Goal: Task Accomplishment & Management: Use online tool/utility

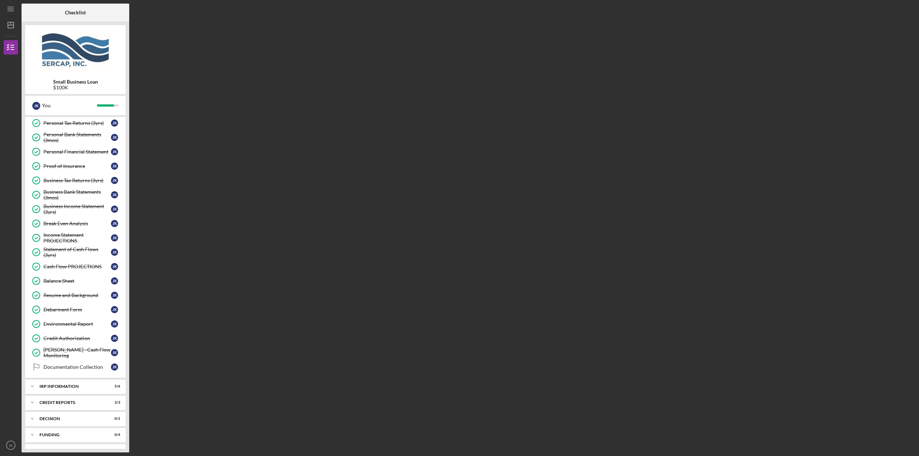
scroll to position [174, 0]
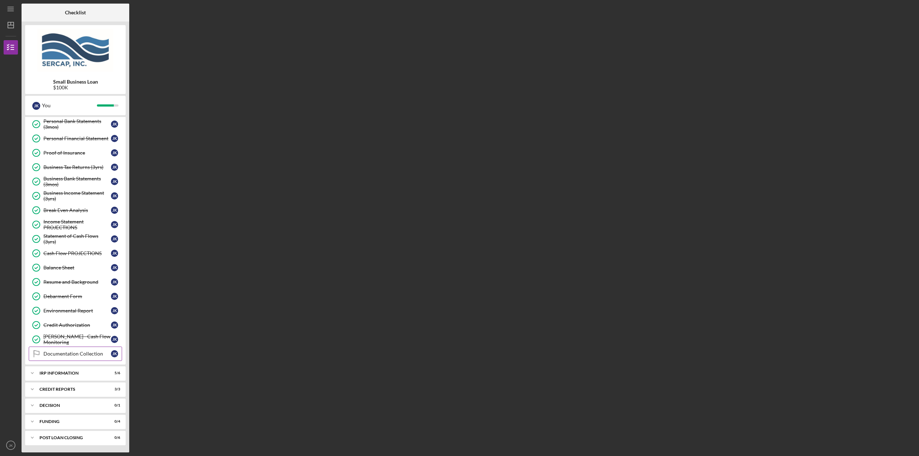
click at [87, 359] on link "Documentation Collection Documentation Collection J K" at bounding box center [75, 354] width 93 height 14
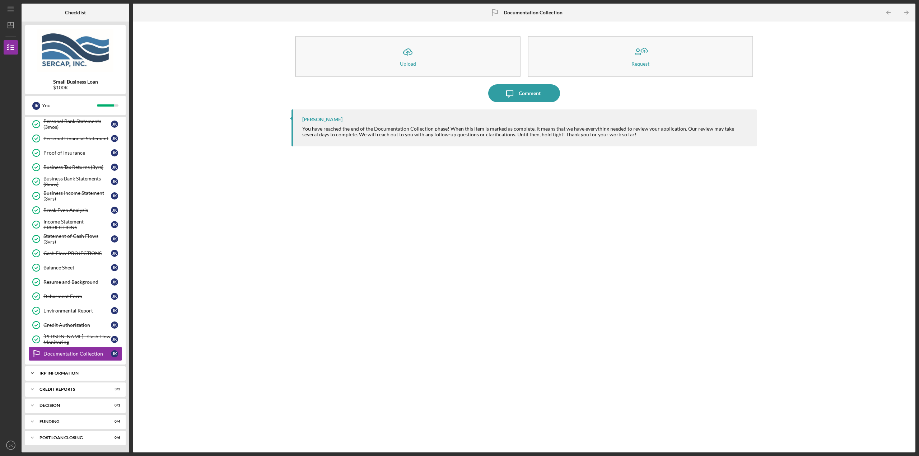
click at [74, 376] on div "Icon/Expander IRP Information 5 / 6" at bounding box center [75, 373] width 100 height 14
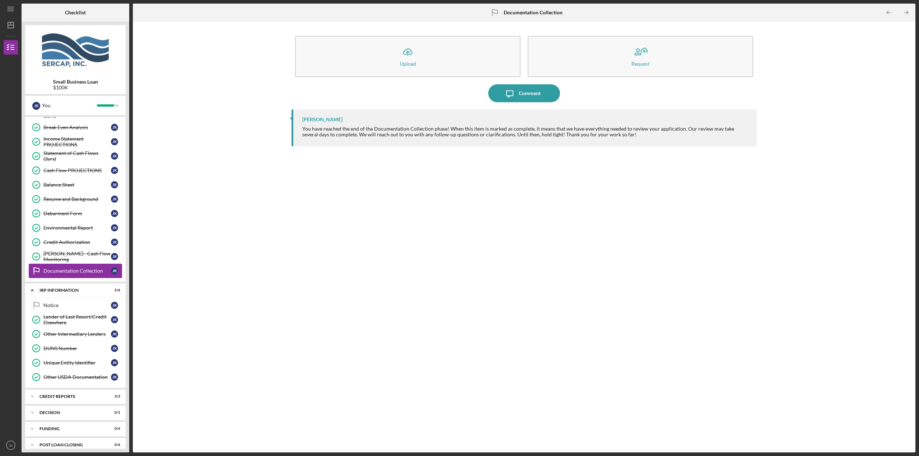
scroll to position [264, 0]
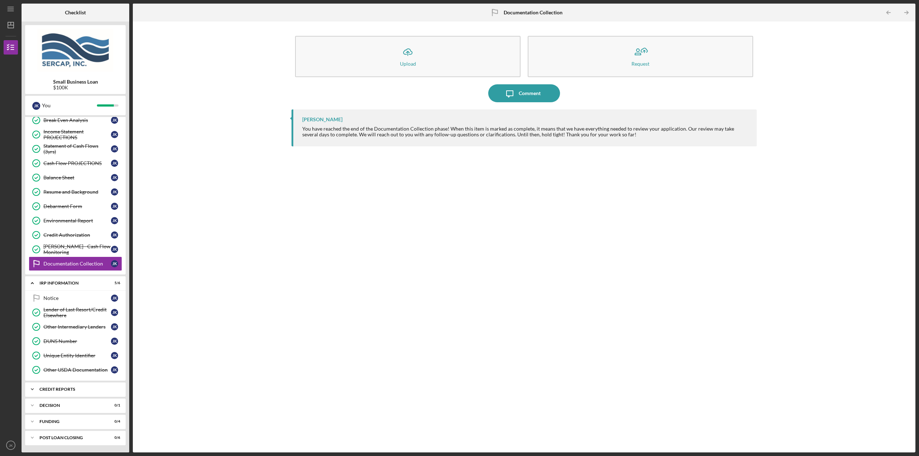
click at [84, 386] on div "Icon/Expander credit reports 3 / 3" at bounding box center [75, 389] width 100 height 14
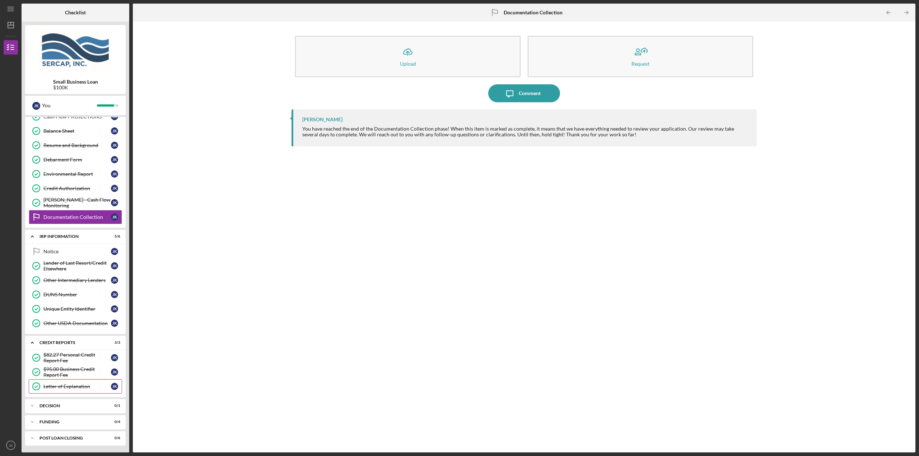
scroll to position [312, 0]
click at [81, 405] on div "Decision" at bounding box center [77, 405] width 77 height 4
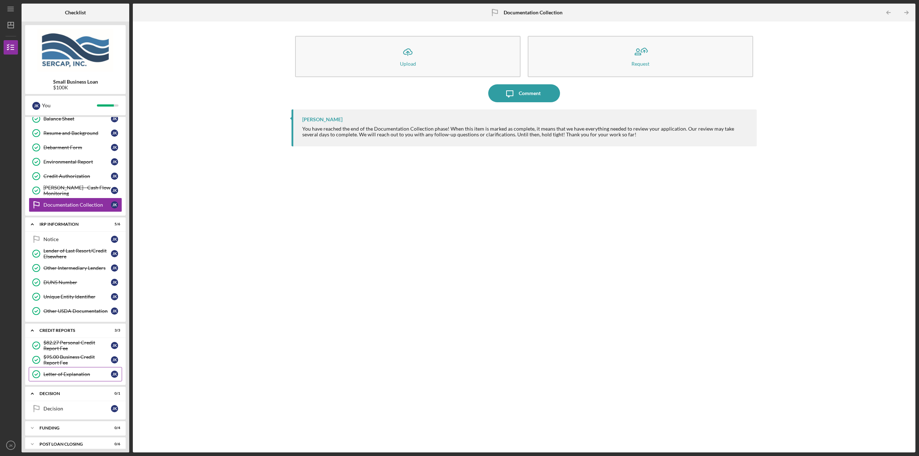
scroll to position [330, 0]
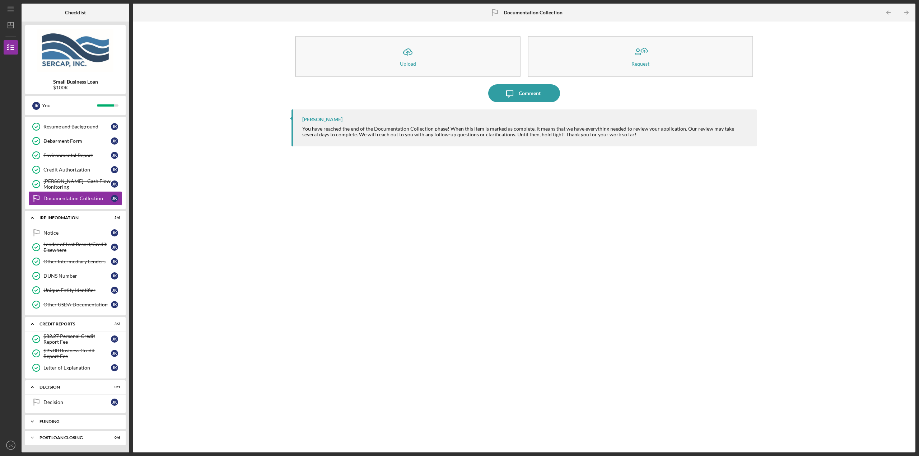
click at [77, 419] on div "Icon/Expander Funding 0 / 4" at bounding box center [75, 421] width 100 height 14
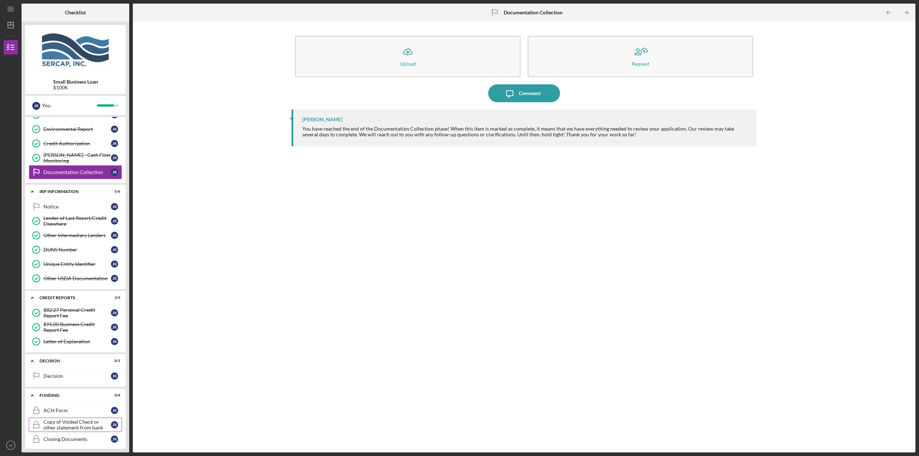
scroll to position [391, 0]
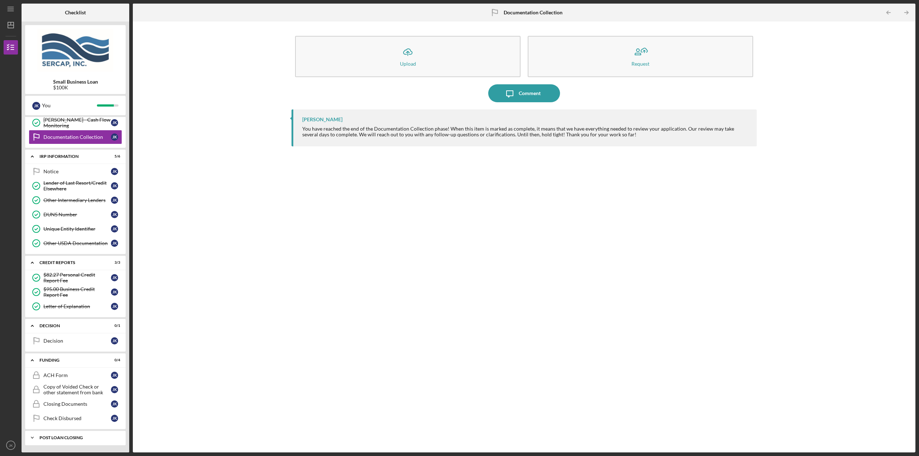
click at [73, 440] on div "Icon/Expander POST LOAN CLOSING 0 / 6" at bounding box center [75, 438] width 100 height 14
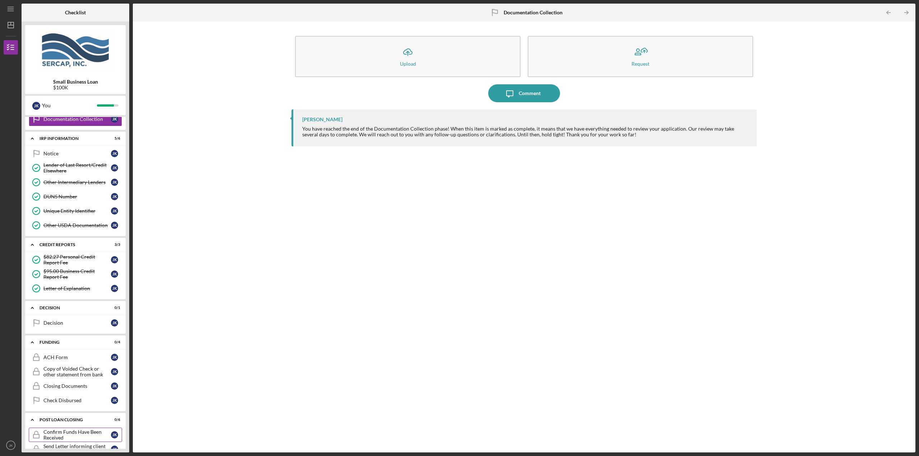
scroll to position [374, 0]
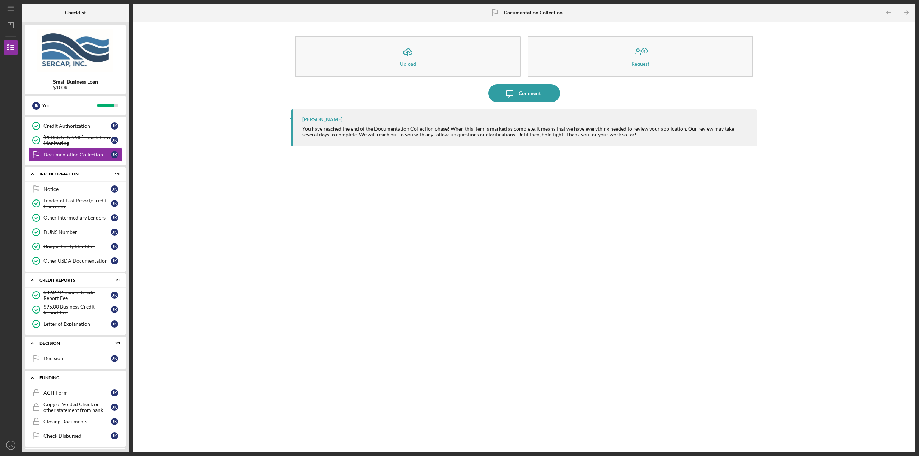
click at [84, 380] on div "Funding" at bounding box center [77, 378] width 77 height 4
click at [83, 395] on div "POST LOAN CLOSING" at bounding box center [77, 394] width 77 height 4
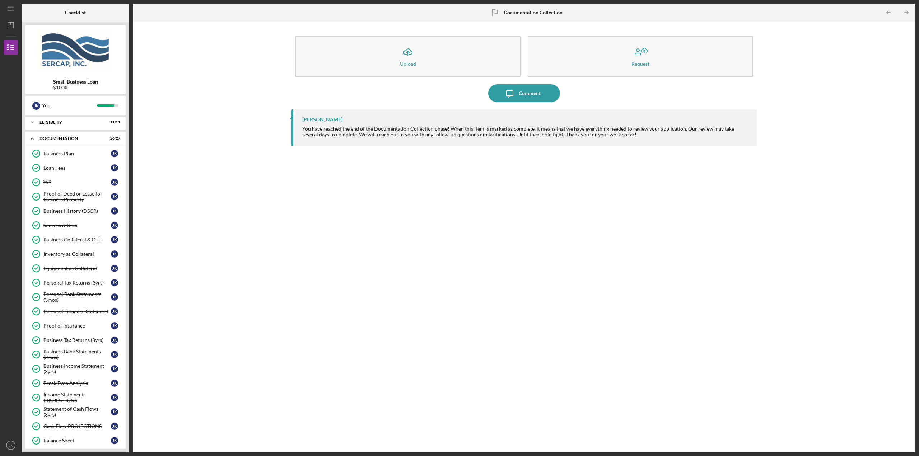
scroll to position [0, 0]
click at [75, 140] on div "Documentation" at bounding box center [77, 140] width 77 height 4
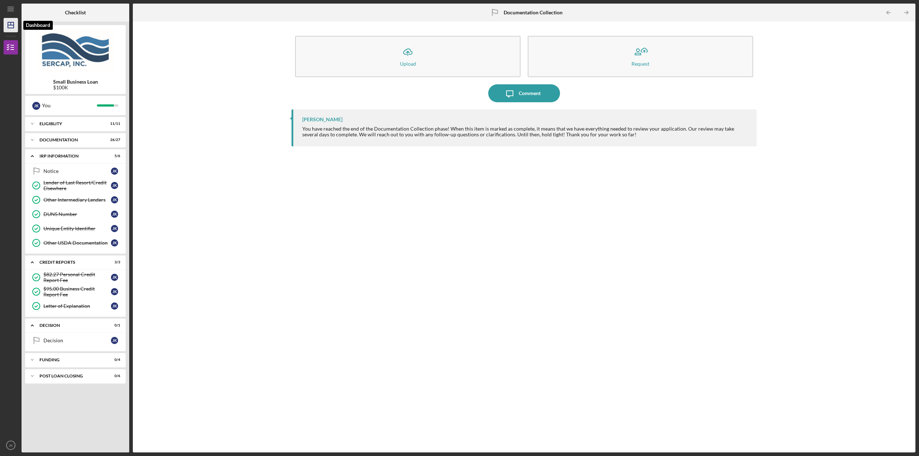
click at [11, 23] on line "button" at bounding box center [11, 23] width 0 height 3
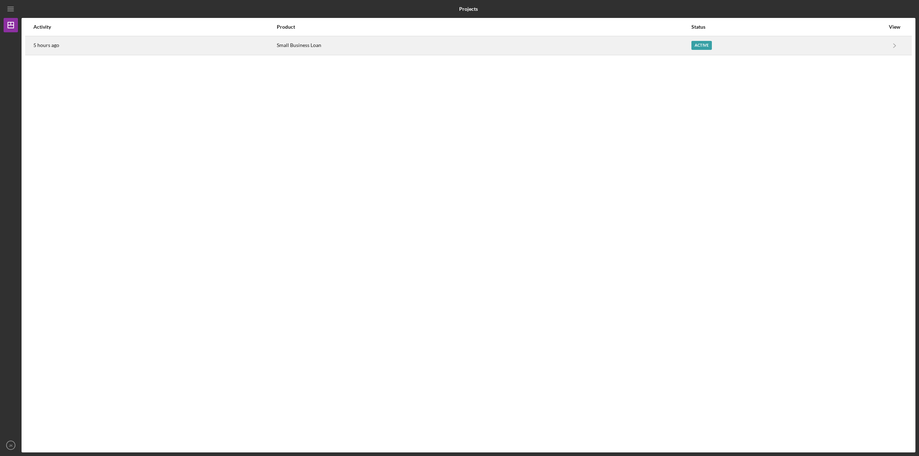
click at [496, 51] on div "Small Business Loan" at bounding box center [484, 46] width 414 height 18
